Goal: Task Accomplishment & Management: Use online tool/utility

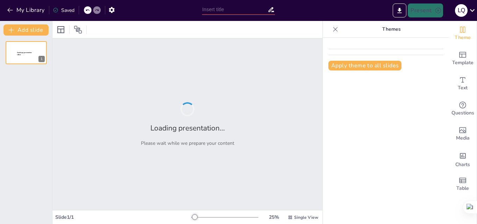
type input "Inteligencia Artificial: Un Análisis del Impacto Social"
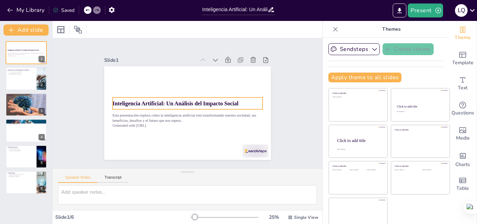
click at [162, 99] on strong "Inteligencia Artificial: Un Análisis del Impacto Social" at bounding box center [180, 94] width 79 height 106
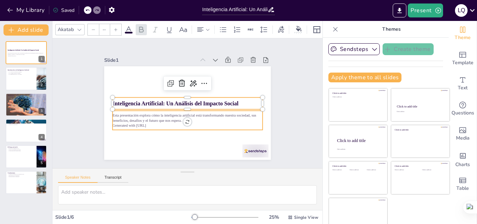
type input "32"
click at [138, 115] on p "Esta presentación explora cómo la inteligencia artificial está transformando nu…" at bounding box center [183, 117] width 146 height 56
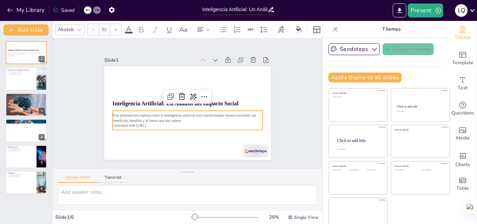
click at [276, 122] on div "Slide 1 Inteligencia Artificial: Un Análisis del Impacto Social Esta presentaci…" at bounding box center [187, 103] width 231 height 171
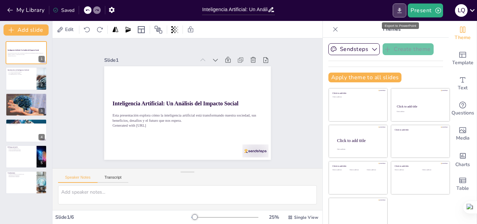
click at [402, 16] on button "Export to PowerPoint" at bounding box center [399, 10] width 14 height 14
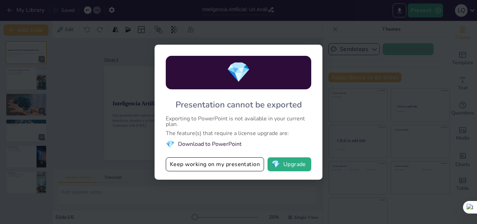
click at [377, 52] on div "💎 Presentation cannot be exported Exporting to PowerPoint is not available in y…" at bounding box center [238, 112] width 477 height 224
click at [308, 36] on div "💎 Presentation cannot be exported Exporting to PowerPoint is not available in y…" at bounding box center [238, 112] width 477 height 224
click at [337, 182] on div "💎 Presentation cannot be exported Exporting to PowerPoint is not available in y…" at bounding box center [238, 112] width 477 height 224
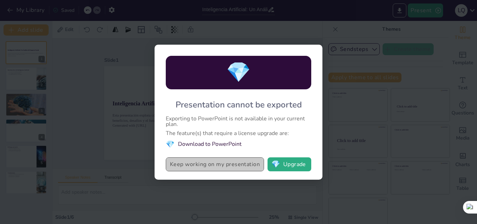
click at [215, 170] on button "Keep working on my presentation" at bounding box center [215, 165] width 98 height 14
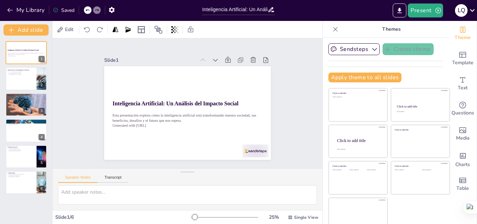
click at [472, 8] on icon at bounding box center [471, 10] width 9 height 9
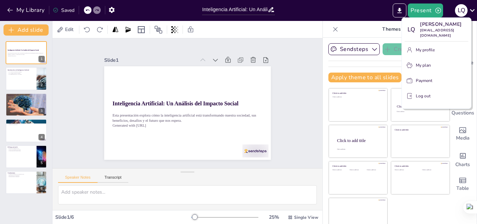
click at [303, 96] on div at bounding box center [238, 112] width 477 height 224
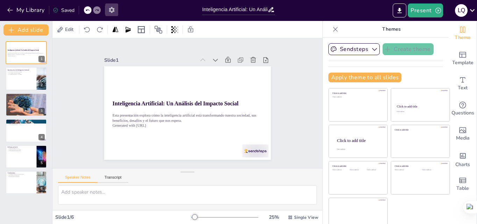
click at [112, 8] on icon "button" at bounding box center [112, 10] width 6 height 6
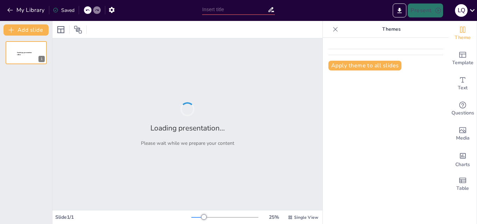
type input "Inteligencia Artificial: Un Análisis del Impacto Social"
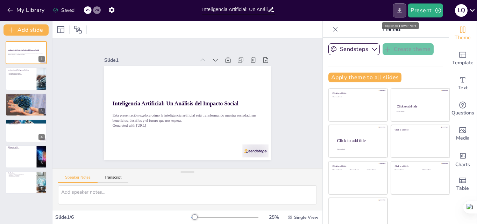
click at [400, 14] on icon "Export to PowerPoint" at bounding box center [398, 10] width 7 height 7
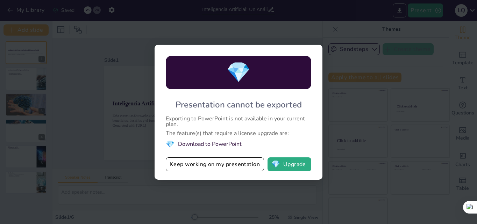
click at [217, 110] on div "💎 Presentation cannot be exported Exporting to PowerPoint is not available in y…" at bounding box center [238, 112] width 168 height 135
click at [333, 87] on div "💎 Presentation cannot be exported Exporting to PowerPoint is not available in y…" at bounding box center [238, 112] width 477 height 224
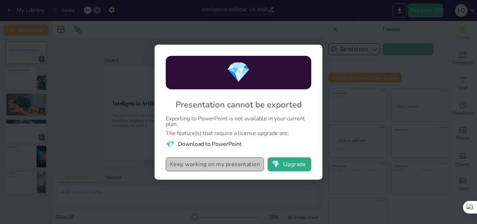
click at [239, 159] on button "Keep working on my presentation" at bounding box center [215, 165] width 98 height 14
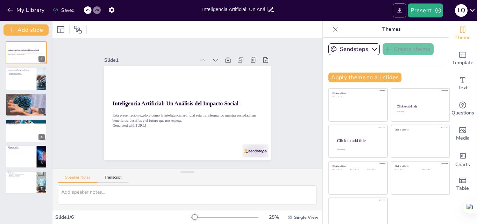
click at [398, 9] on icon "Export to PowerPoint" at bounding box center [398, 10] width 7 height 7
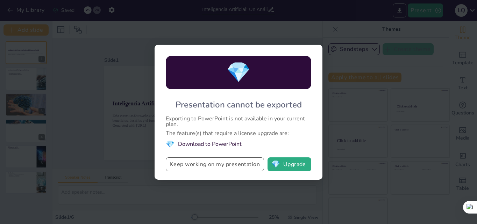
click at [206, 169] on button "Keep working on my presentation" at bounding box center [215, 165] width 98 height 14
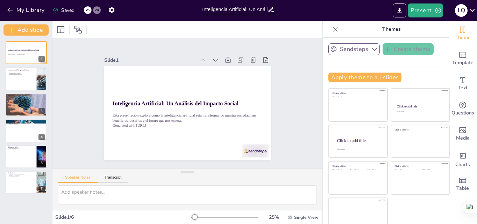
click at [371, 48] on icon "button" at bounding box center [374, 49] width 7 height 7
click at [472, 11] on icon at bounding box center [472, 10] width 5 height 3
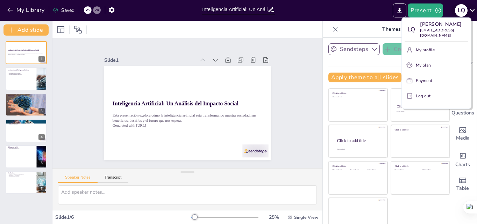
click at [472, 11] on div at bounding box center [238, 112] width 477 height 224
